Goal: Information Seeking & Learning: Learn about a topic

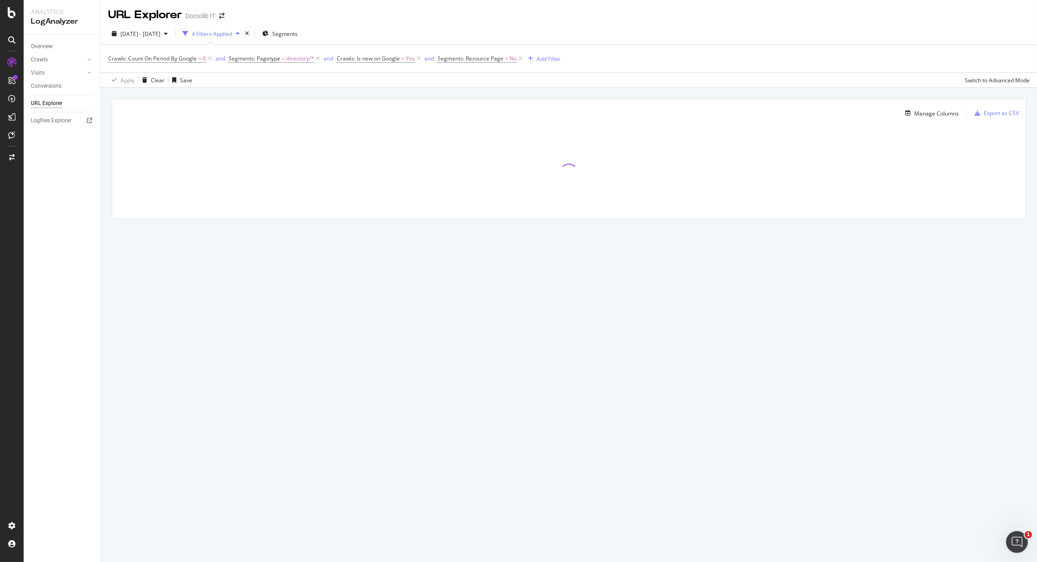
click at [213, 16] on div "Doctolib IT" at bounding box center [200, 15] width 30 height 9
click at [220, 16] on icon "arrow-right-arrow-left" at bounding box center [221, 16] width 5 height 6
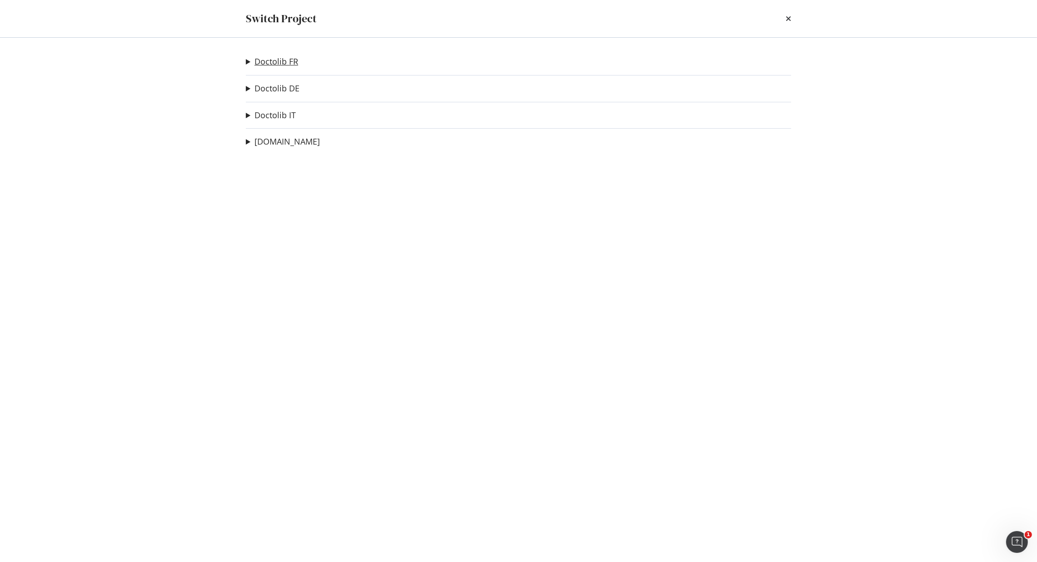
click at [277, 62] on link "Doctolib FR" at bounding box center [277, 62] width 44 height 10
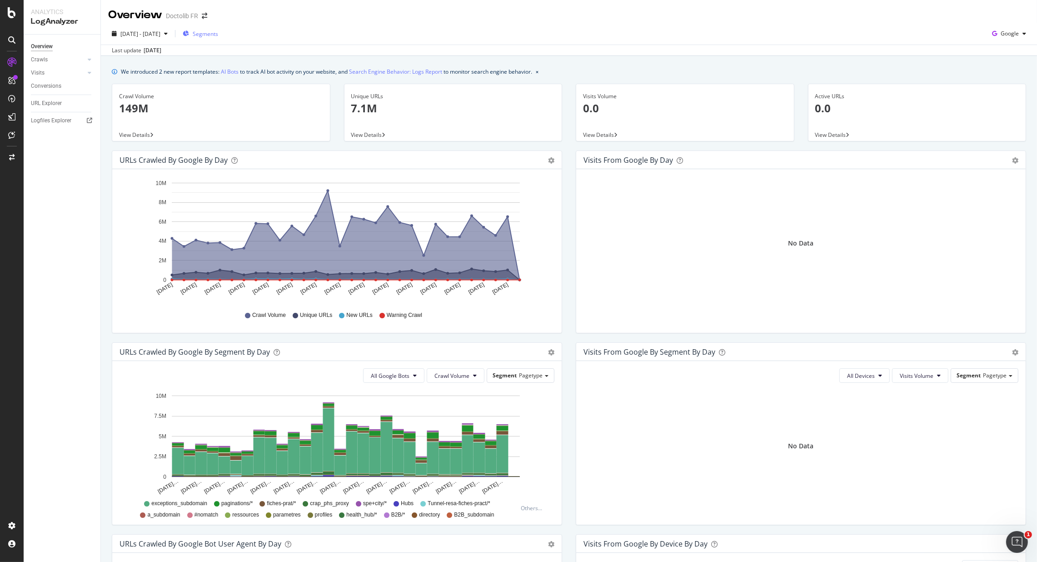
click at [218, 34] on span "Segments" at bounding box center [205, 34] width 25 height 8
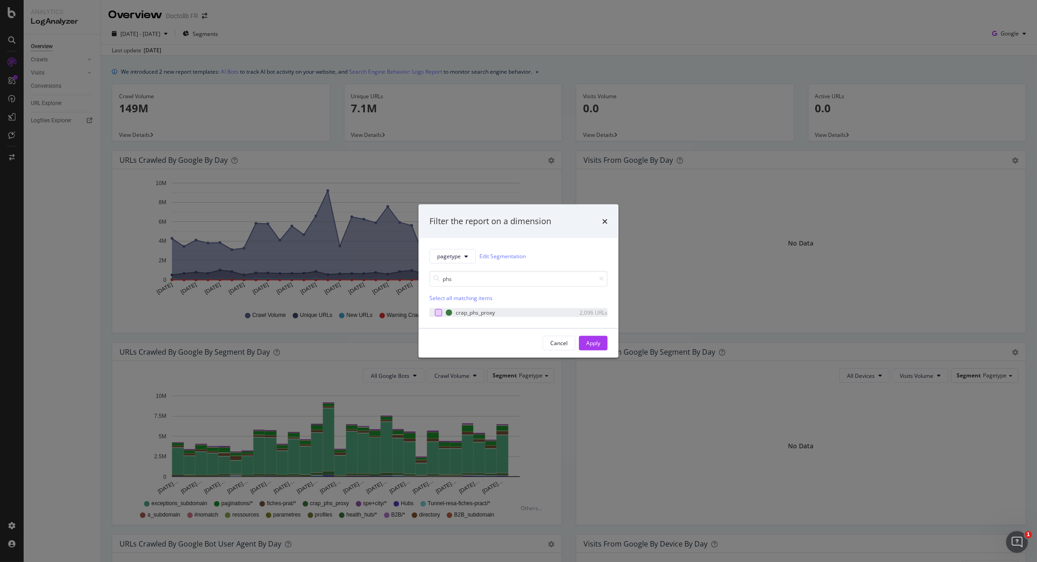
type input "phs"
click at [440, 314] on div "modal" at bounding box center [438, 312] width 7 height 7
click at [592, 344] on div "Apply" at bounding box center [593, 343] width 14 height 8
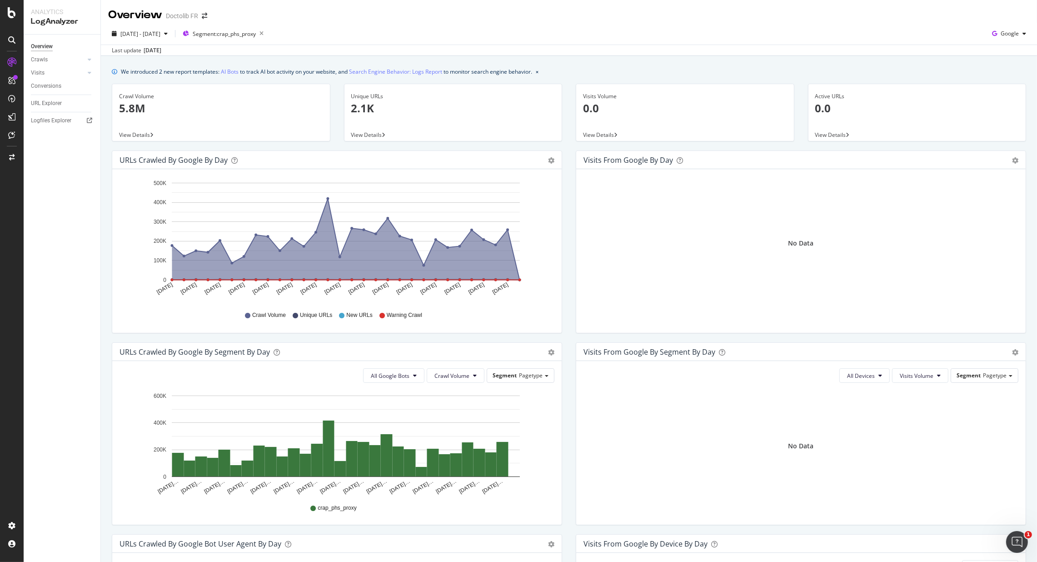
click at [131, 111] on p "5.8M" at bounding box center [221, 107] width 204 height 15
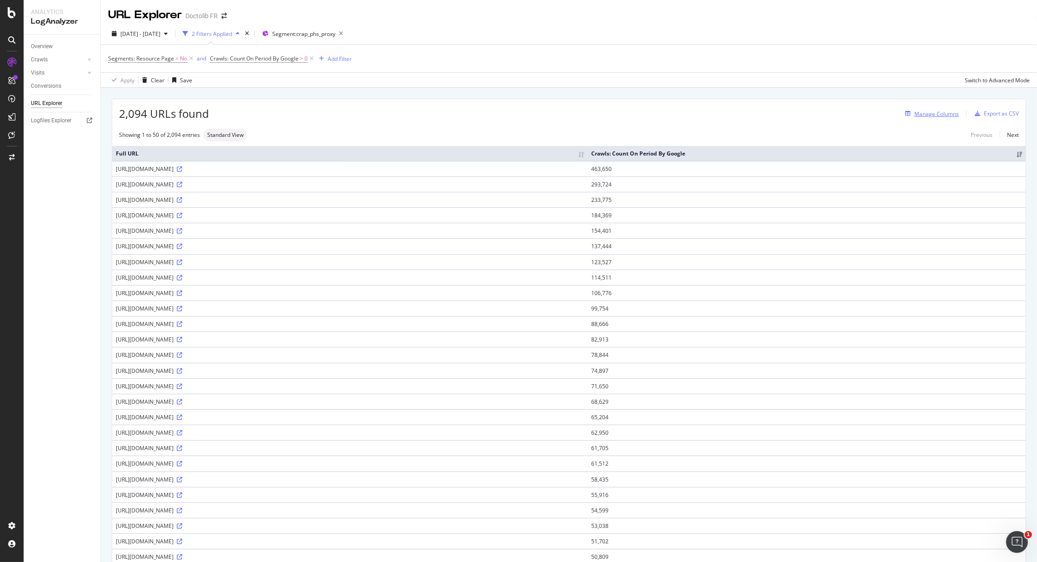
click at [933, 117] on div "Manage Columns" at bounding box center [937, 114] width 45 height 8
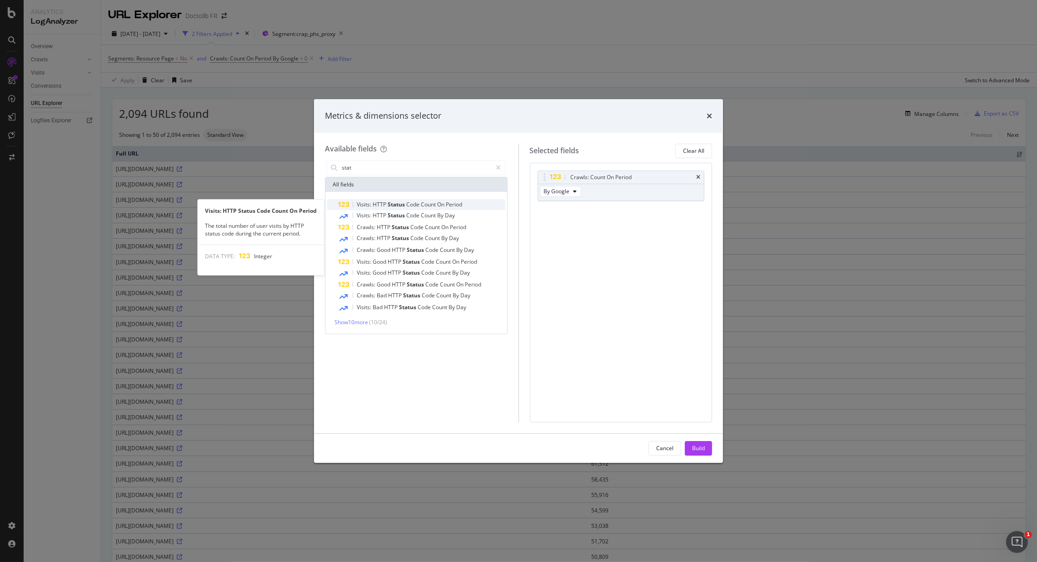
type input "stat"
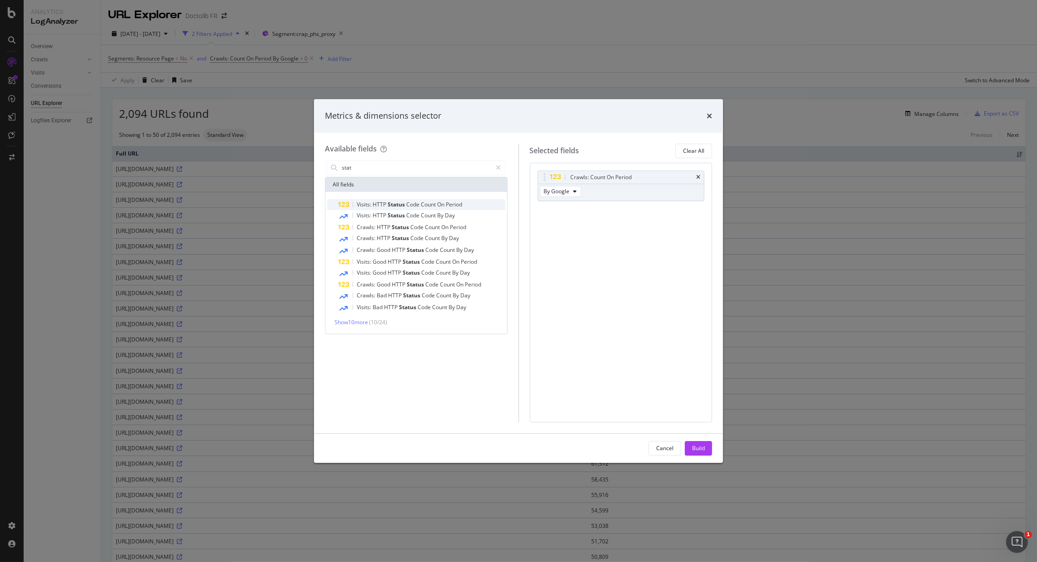
click at [426, 205] on span "Count" at bounding box center [429, 204] width 16 height 8
click at [707, 447] on button "Build" at bounding box center [698, 448] width 27 height 15
